Goal: Information Seeking & Learning: Compare options

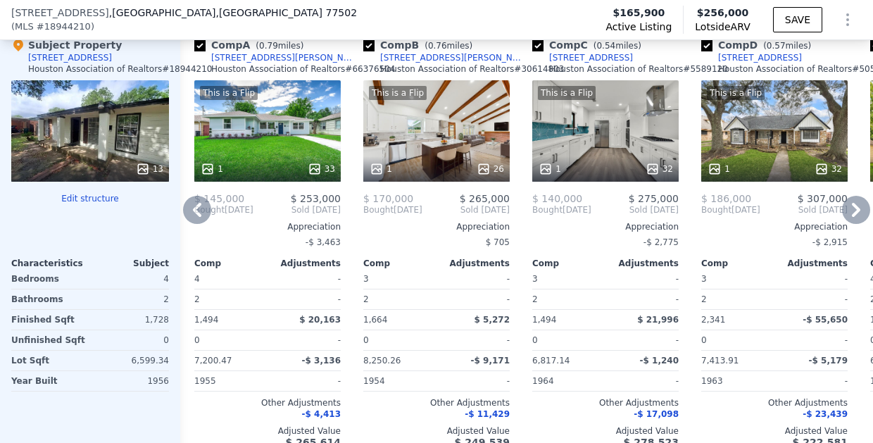
scroll to position [1355, 0]
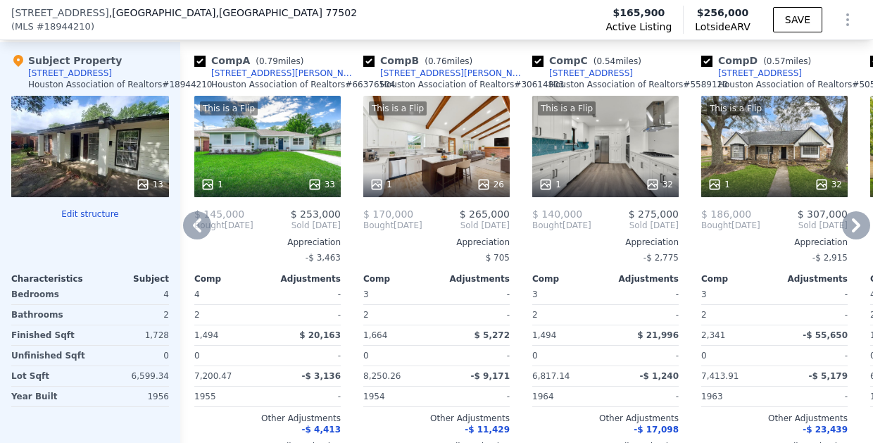
click at [299, 83] on div "Comp A ( 0.79 miles) 1214 Lafferty Rd Houston Association of Realtors # 66376504" at bounding box center [267, 75] width 146 height 42
drag, startPoint x: 207, startPoint y: 82, endPoint x: 237, endPoint y: 82, distance: 30.3
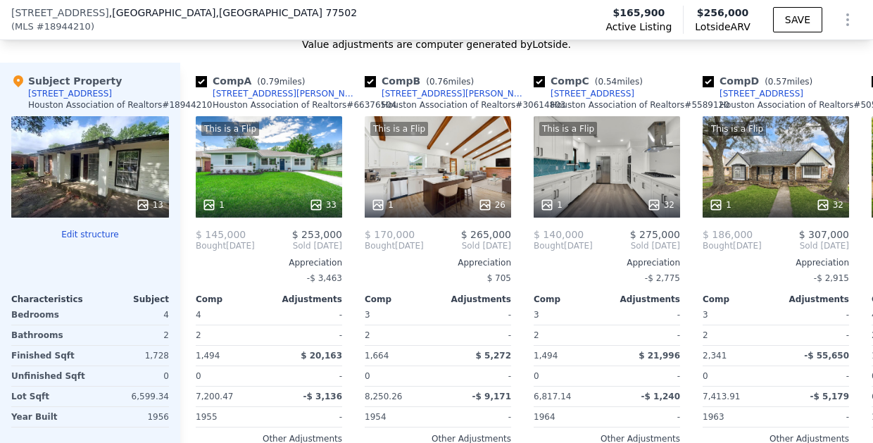
scroll to position [0, -21]
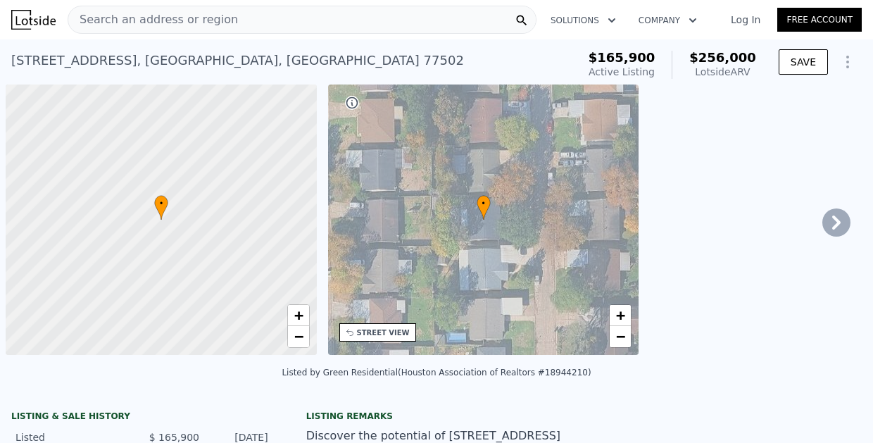
click at [255, 344] on div at bounding box center [161, 220] width 373 height 325
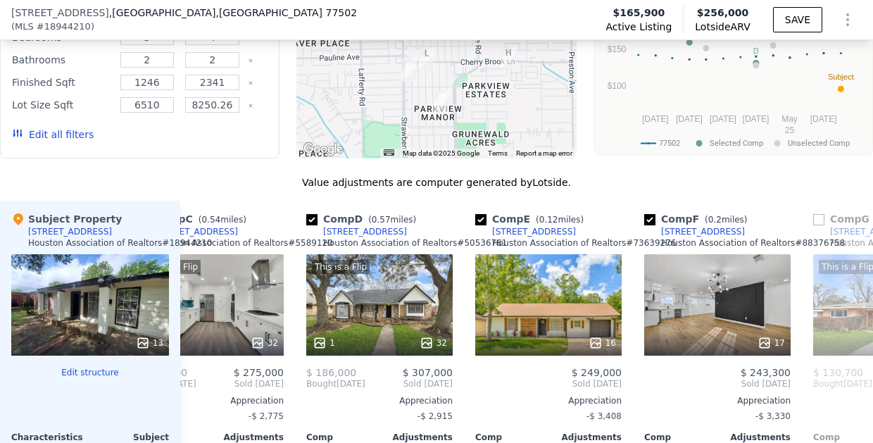
scroll to position [0, 404]
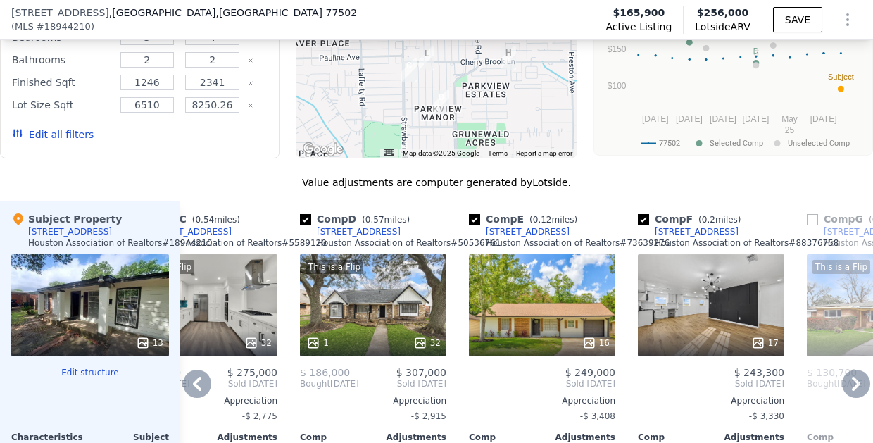
click at [508, 237] on div "2112 Walnut Ln" at bounding box center [528, 231] width 84 height 11
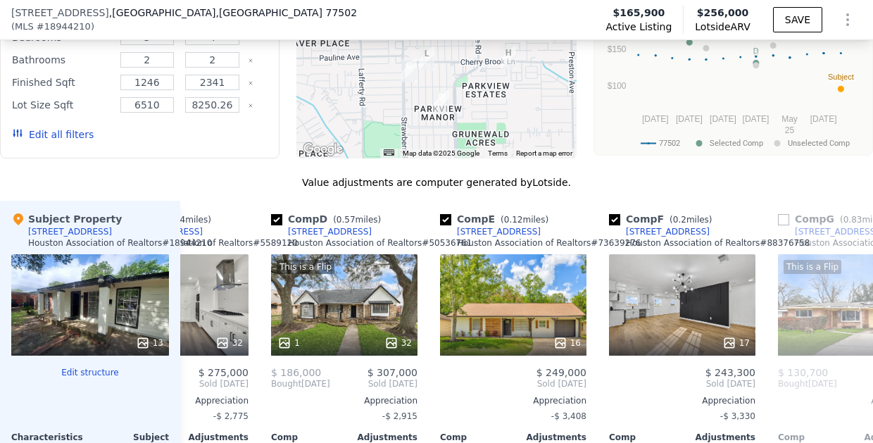
scroll to position [0, 434]
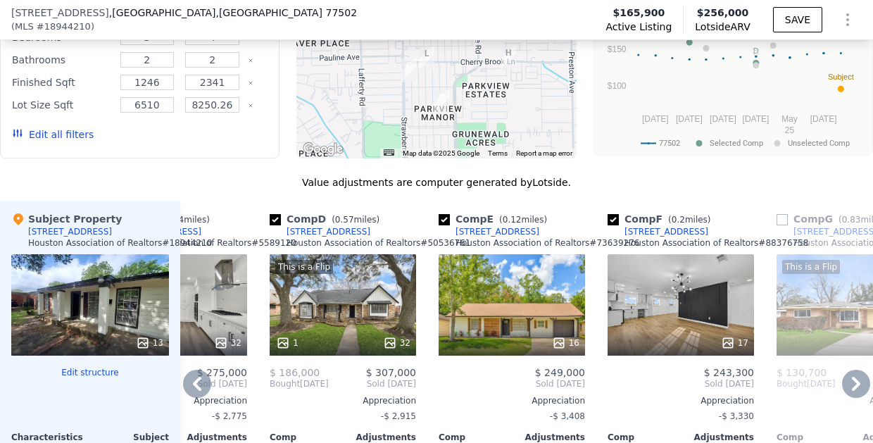
click at [654, 237] on div "2102 Cherry Ln" at bounding box center [666, 231] width 84 height 11
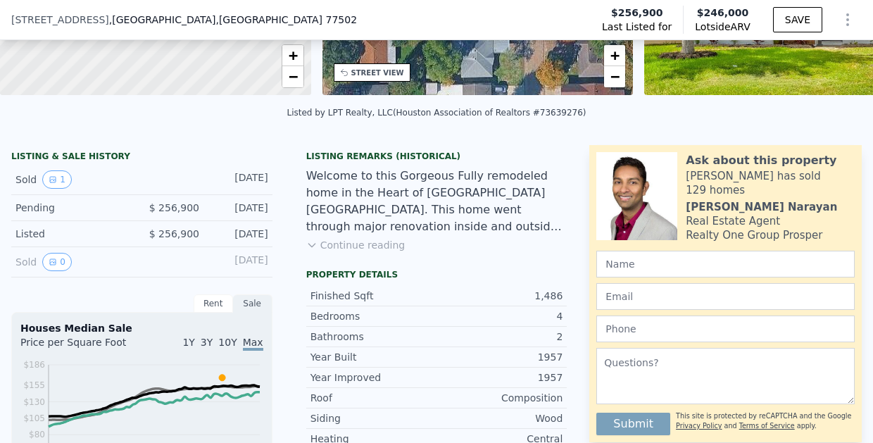
scroll to position [272, 0]
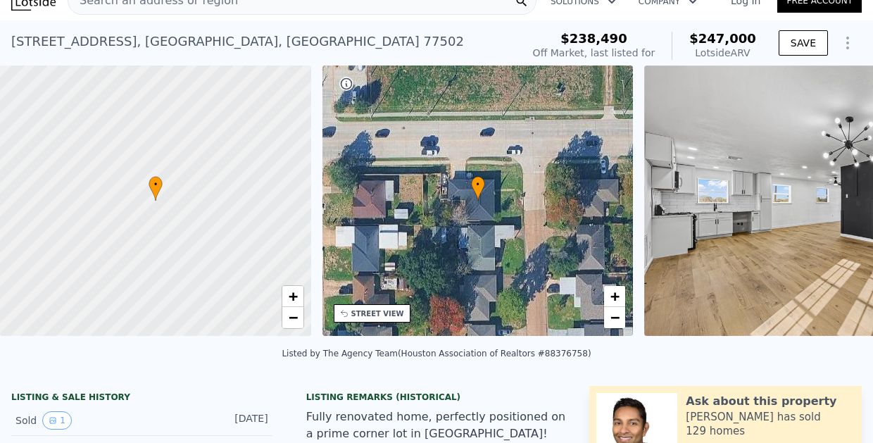
scroll to position [4, 0]
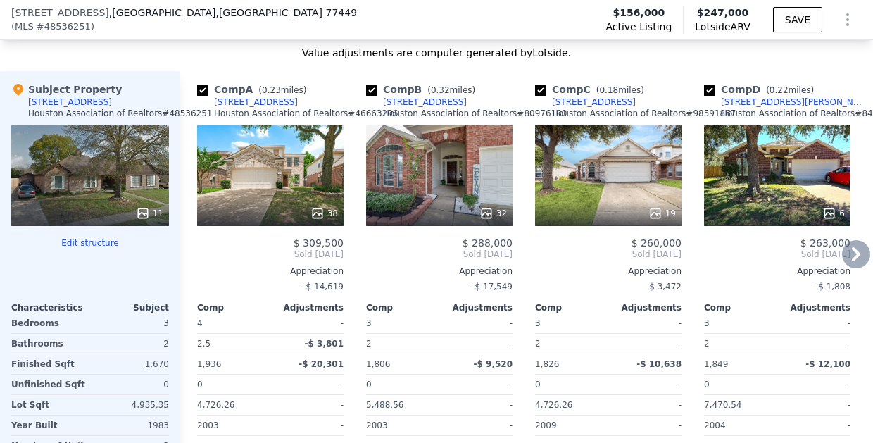
scroll to position [1416, 0]
click at [251, 96] on div "[STREET_ADDRESS]" at bounding box center [256, 101] width 84 height 11
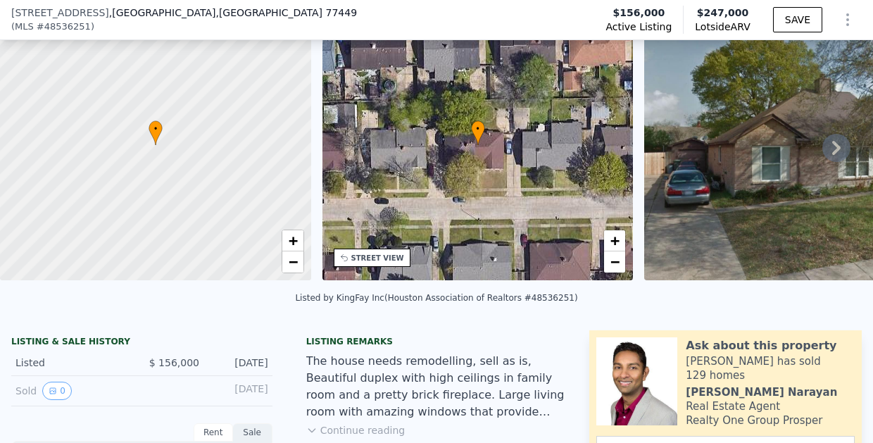
scroll to position [96, 0]
